Goal: Book appointment/travel/reservation

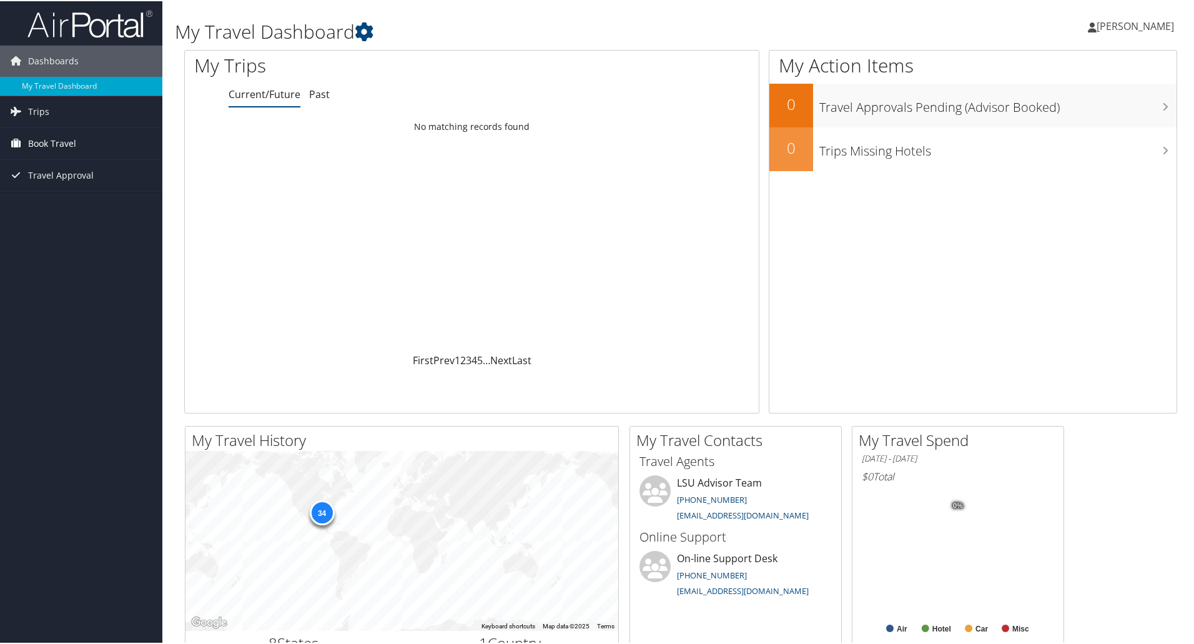
click at [54, 141] on span "Book Travel" at bounding box center [52, 142] width 48 height 31
click at [68, 190] on link "Book/Manage Online Trips" at bounding box center [81, 186] width 162 height 19
